Goal: Find specific page/section: Find specific page/section

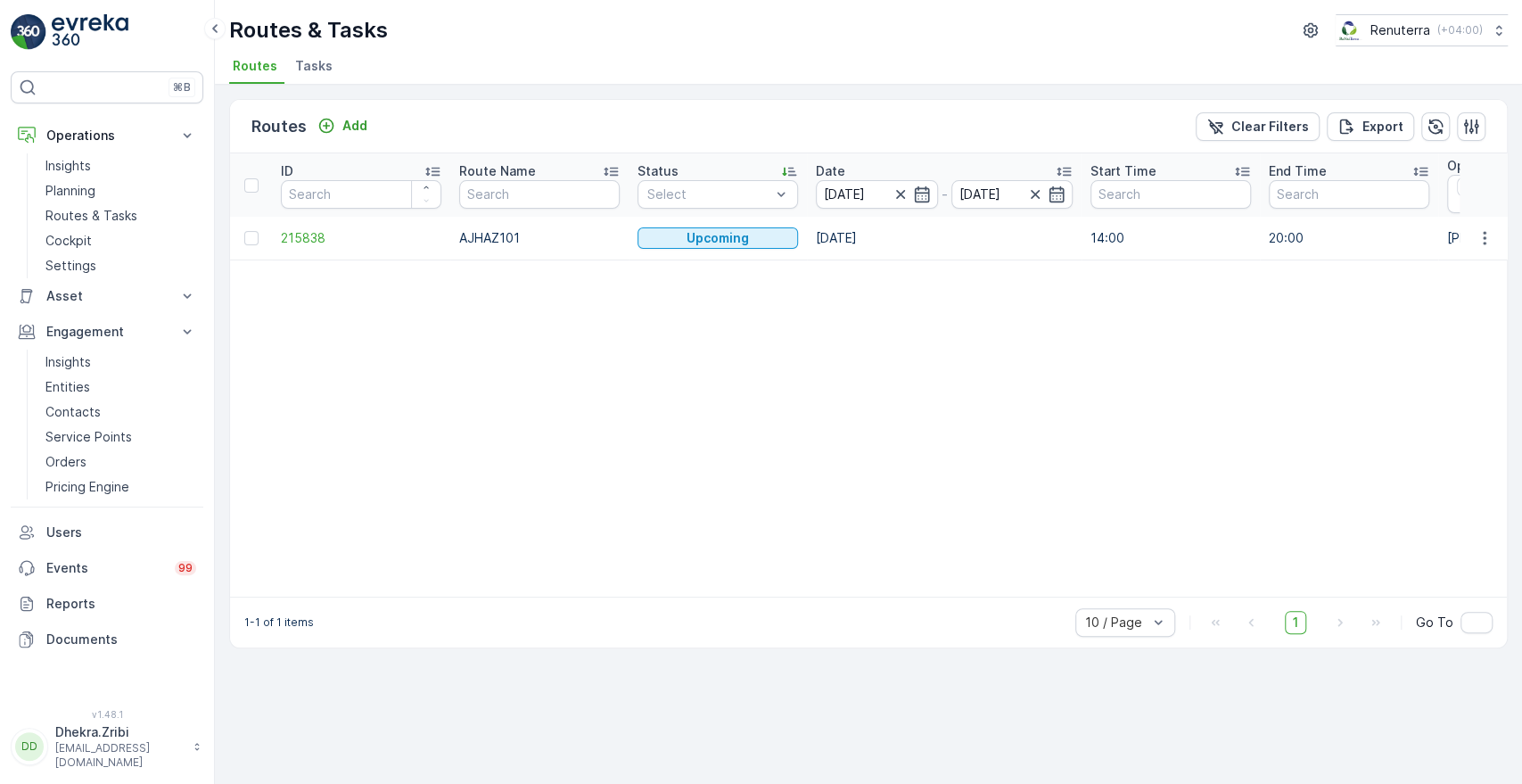
scroll to position [0, 1118]
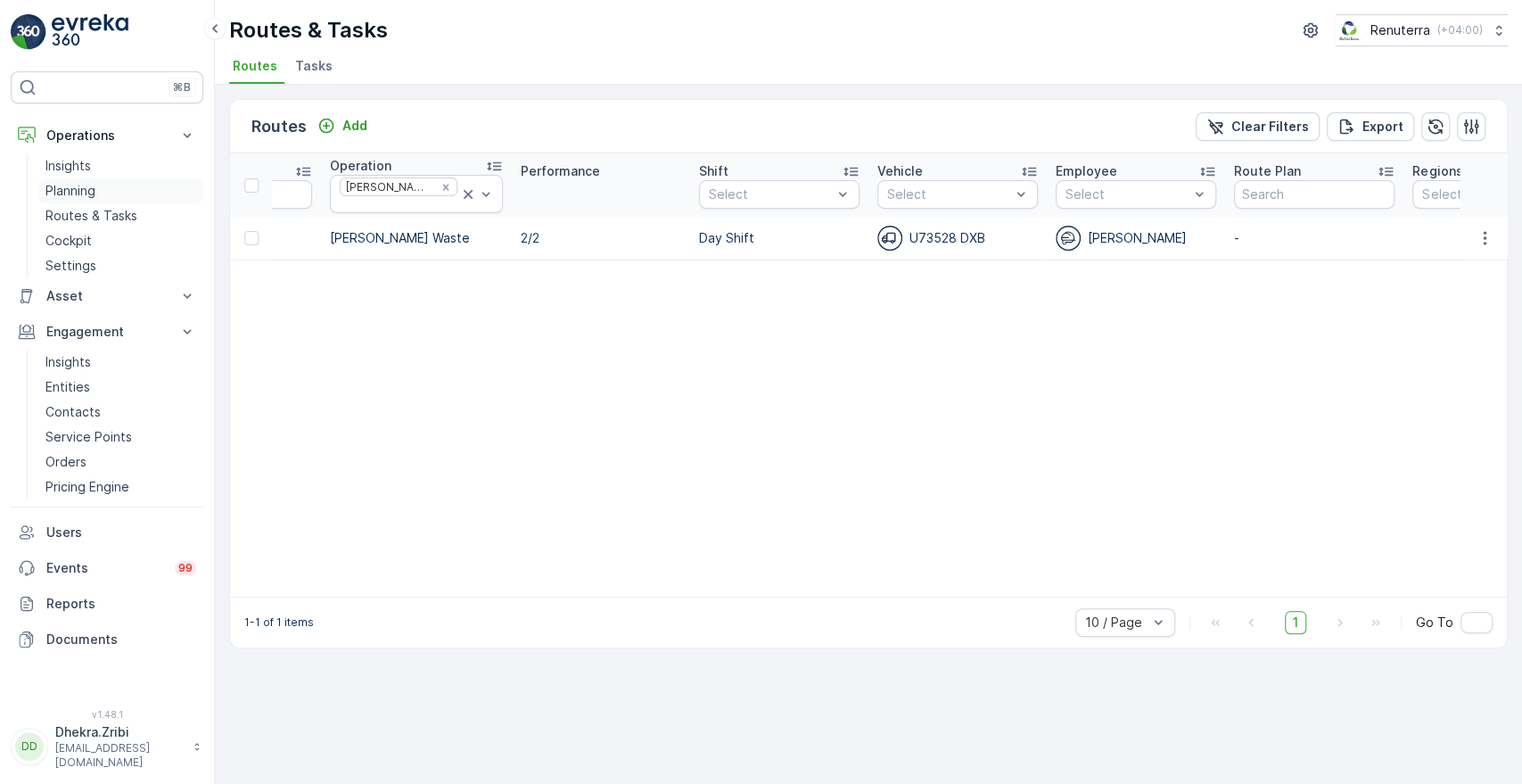
click at [76, 183] on p "Planning" at bounding box center [70, 190] width 50 height 18
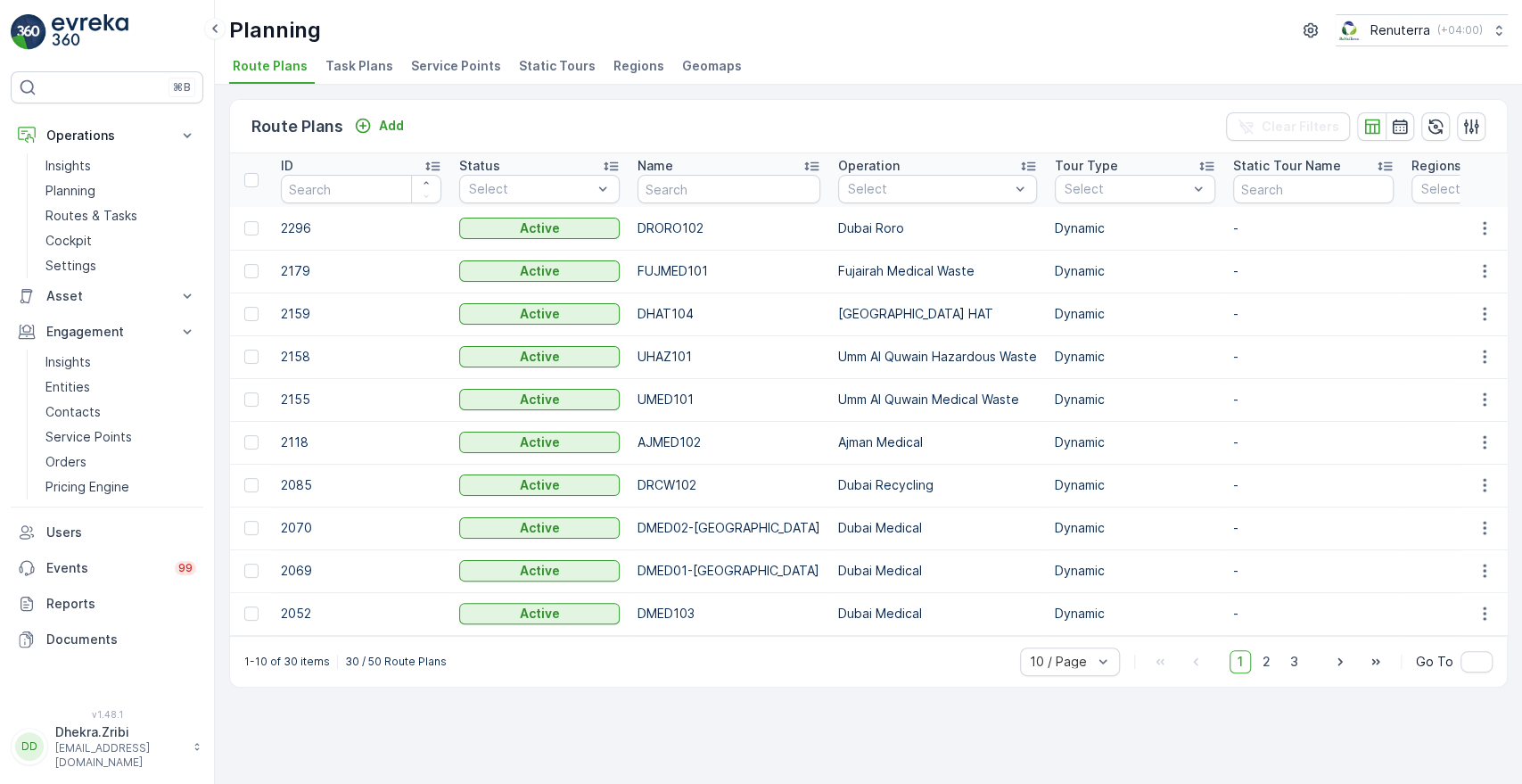
click at [425, 67] on span "Service Points" at bounding box center [456, 65] width 90 height 18
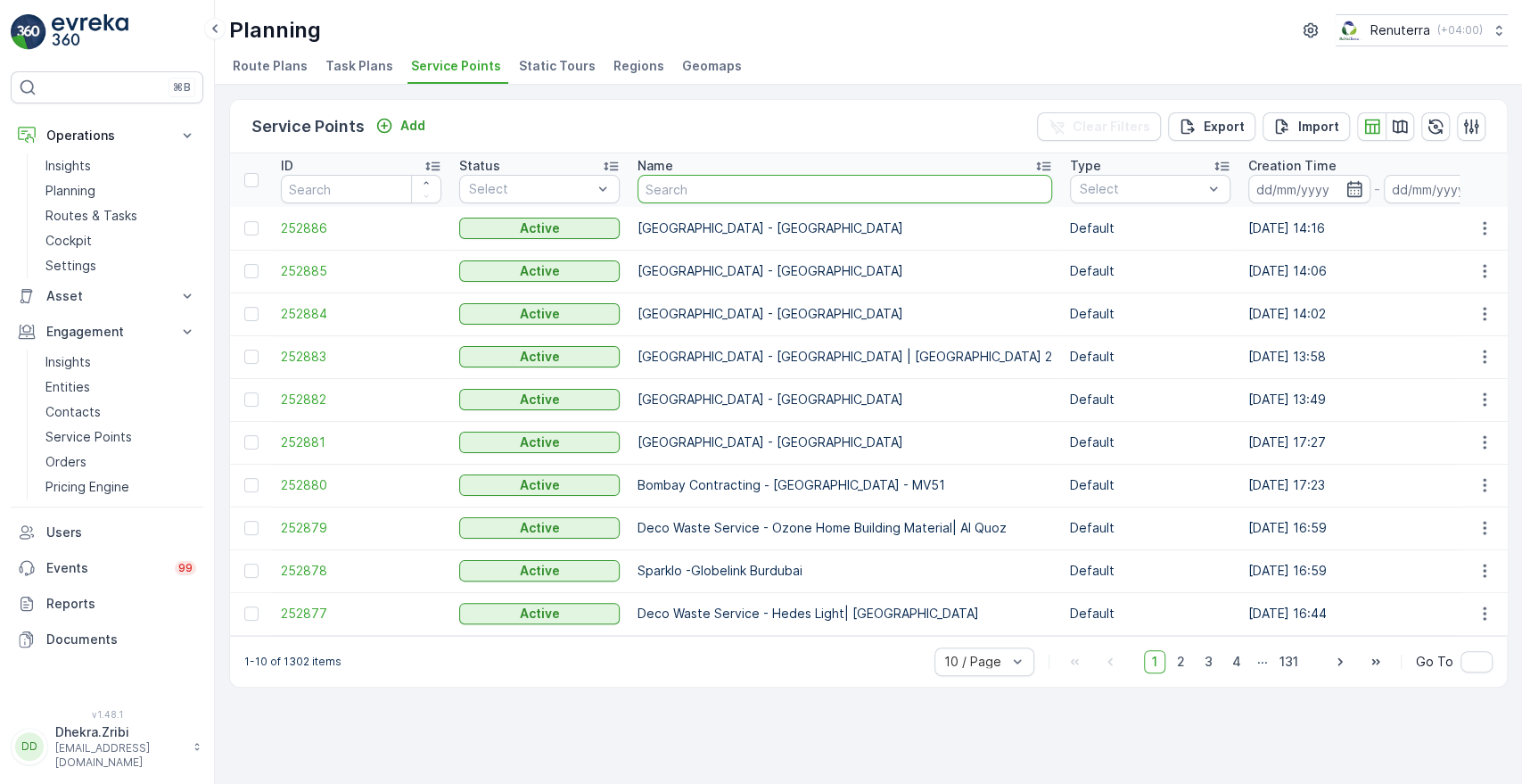
click at [685, 193] on input "text" at bounding box center [845, 189] width 415 height 29
type input "new spe"
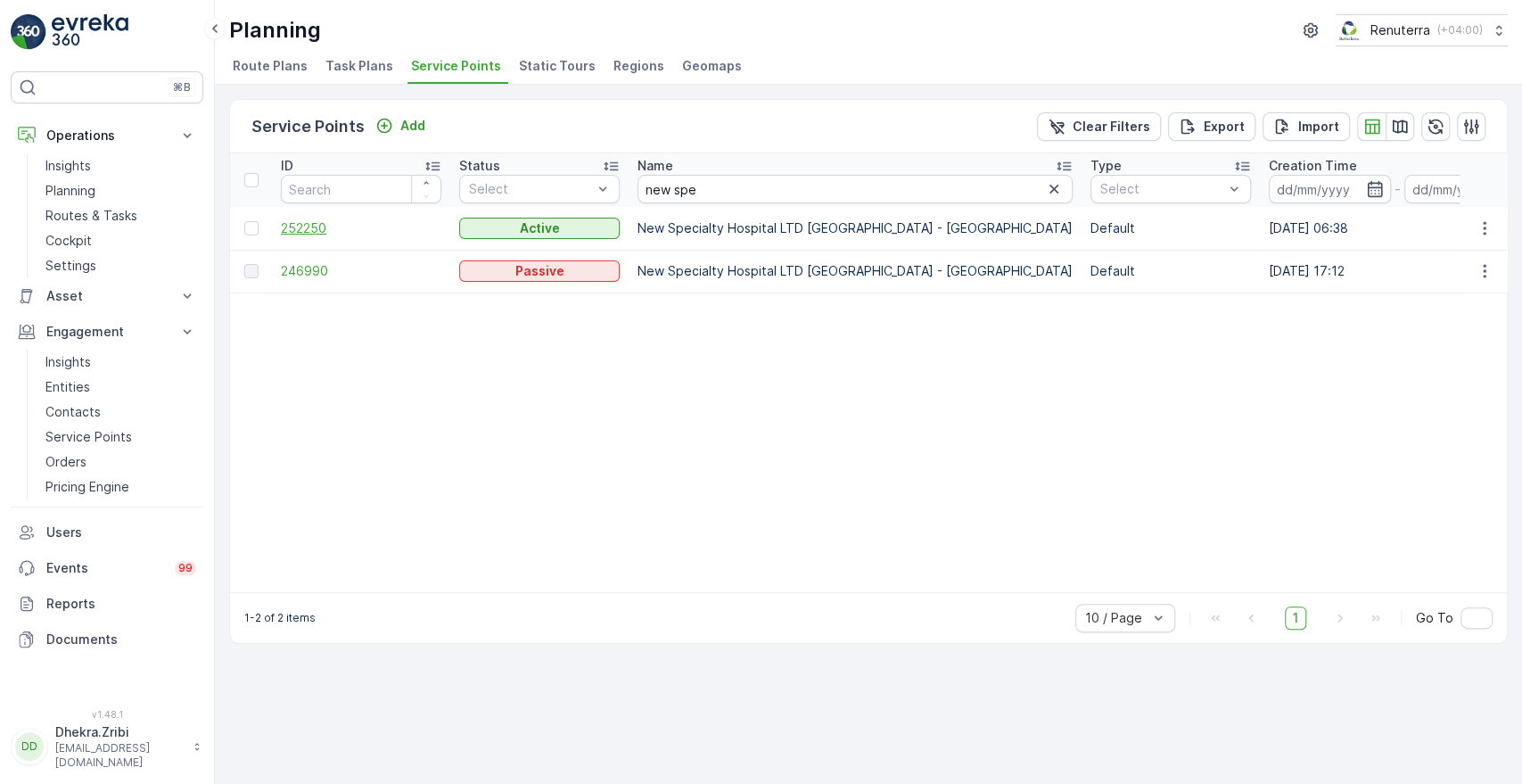
click at [297, 233] on span "252250" at bounding box center [361, 228] width 160 height 18
